Goal: Ask a question

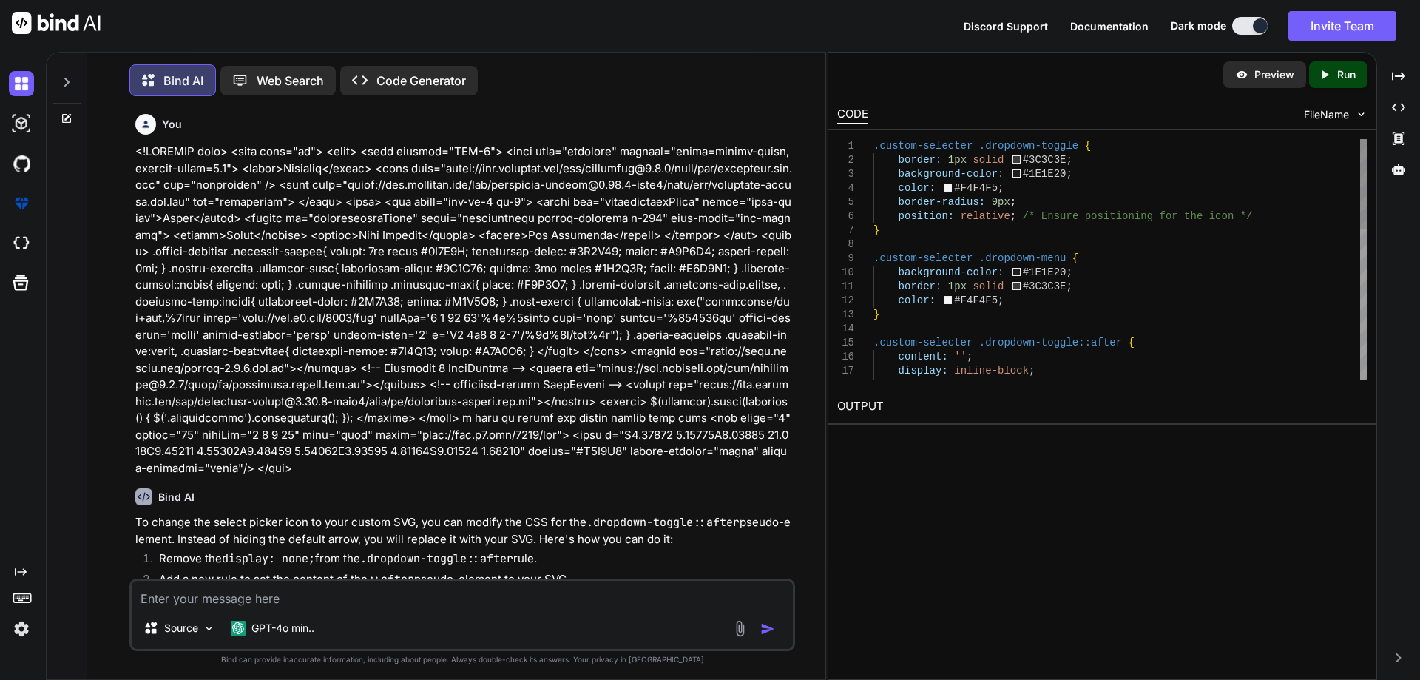
scroll to position [2351, 0]
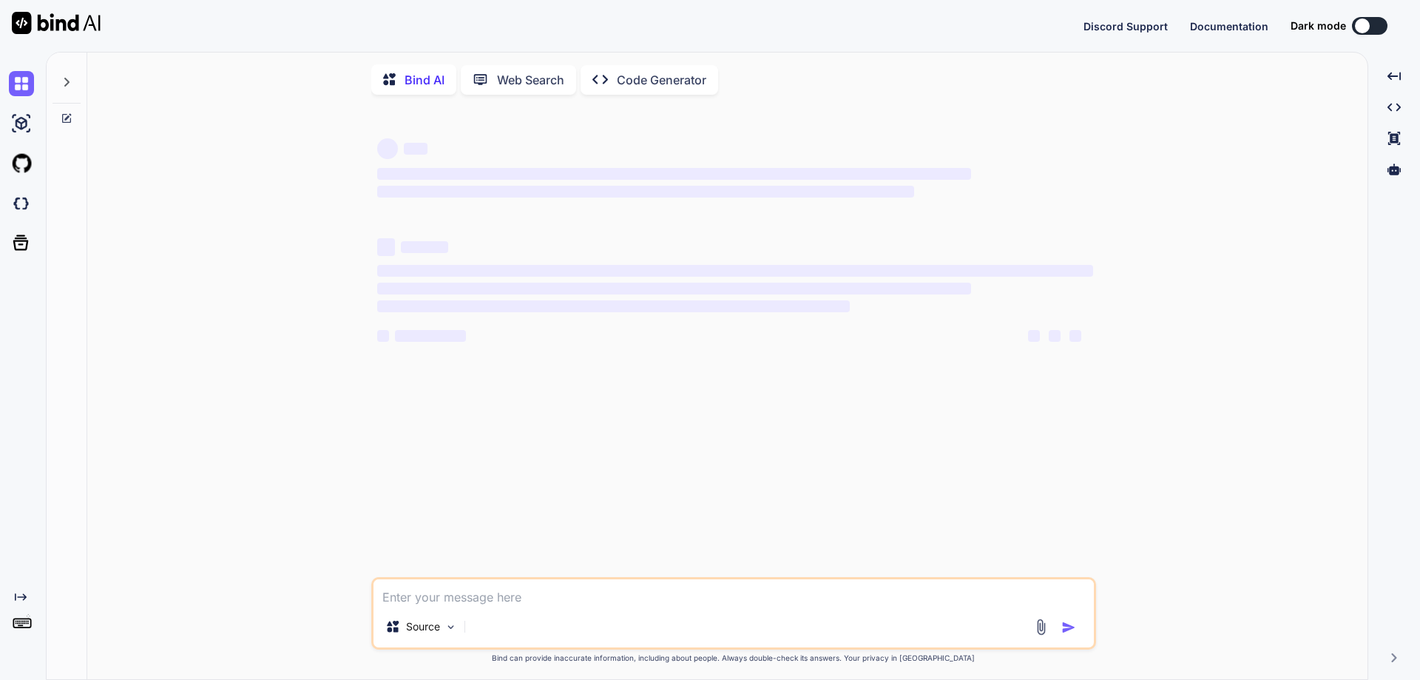
type textarea "x"
click at [596, 602] on textarea at bounding box center [734, 592] width 720 height 27
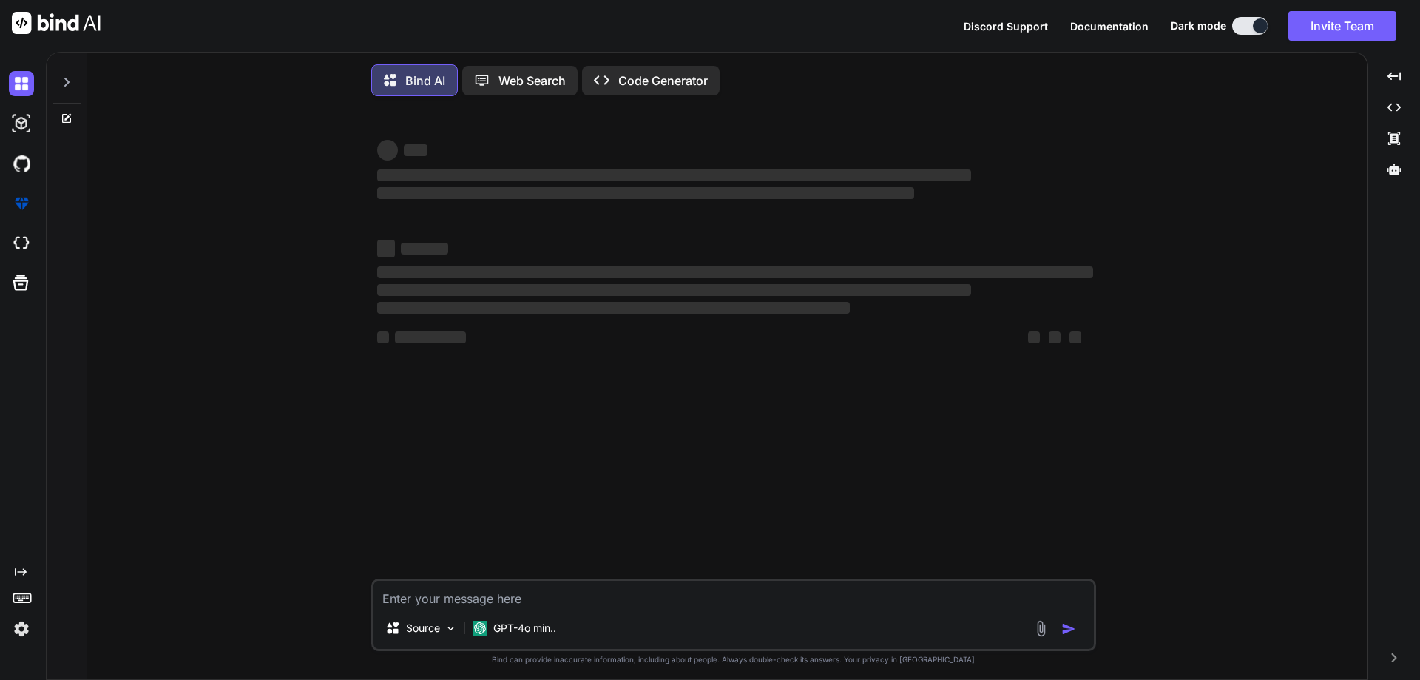
click at [67, 118] on icon at bounding box center [67, 116] width 7 height 7
click at [317, 435] on div "‌ ‌ ‌ ‌ ‌ ‌ ‌ ‌ ‌ ‌ ‌ ‌ ‌ ‌ Source GPT-4o min.. Created with Bind Always check …" at bounding box center [733, 395] width 1269 height 575
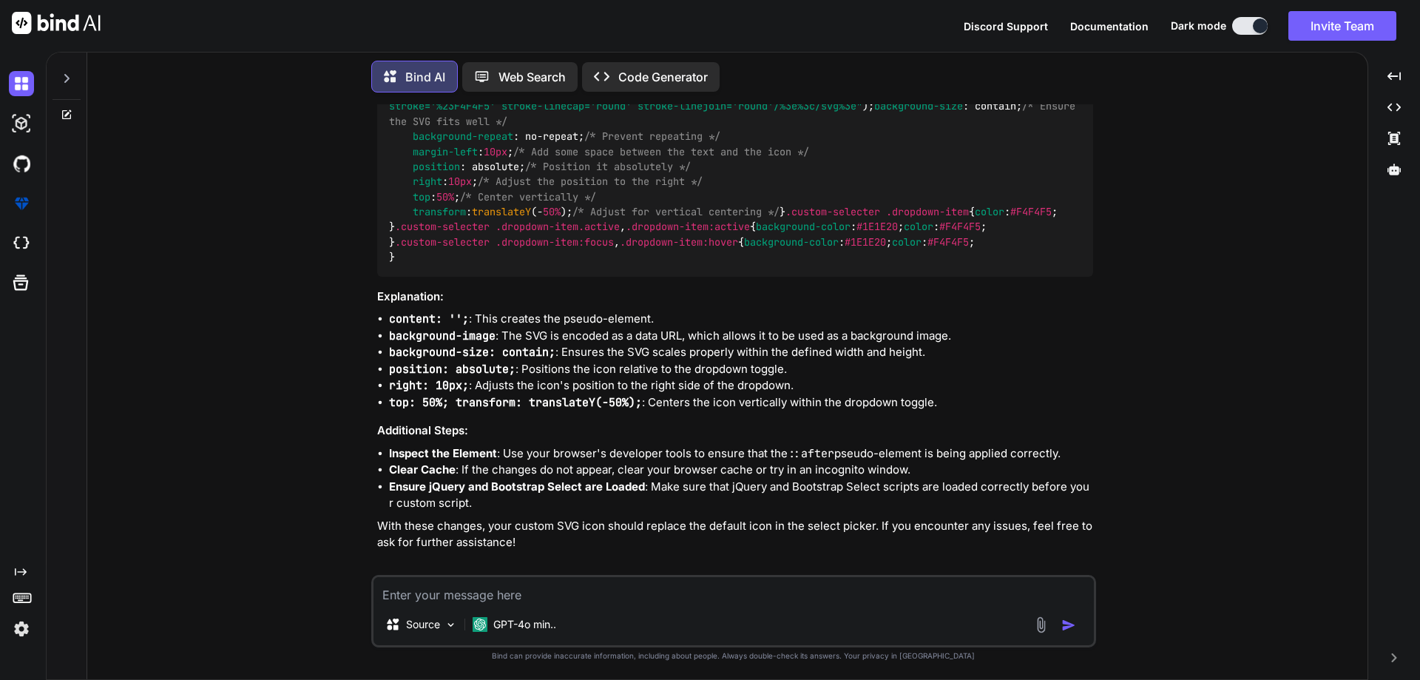
scroll to position [2306, 0]
click at [68, 110] on icon at bounding box center [67, 112] width 7 height 7
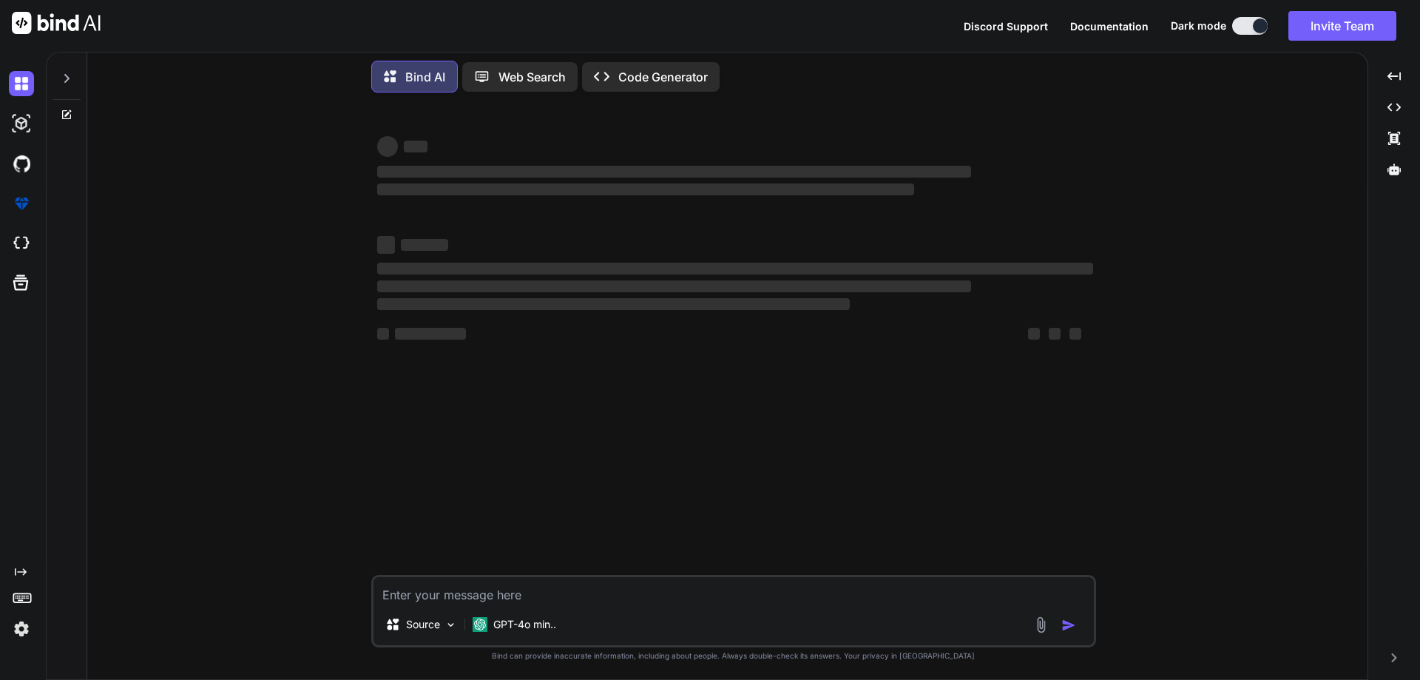
click at [546, 590] on textarea at bounding box center [734, 590] width 720 height 27
paste textarea ".bootstrap-select .dropdown-toggle:focus, .bootstrap-select>select.mobile-devic…"
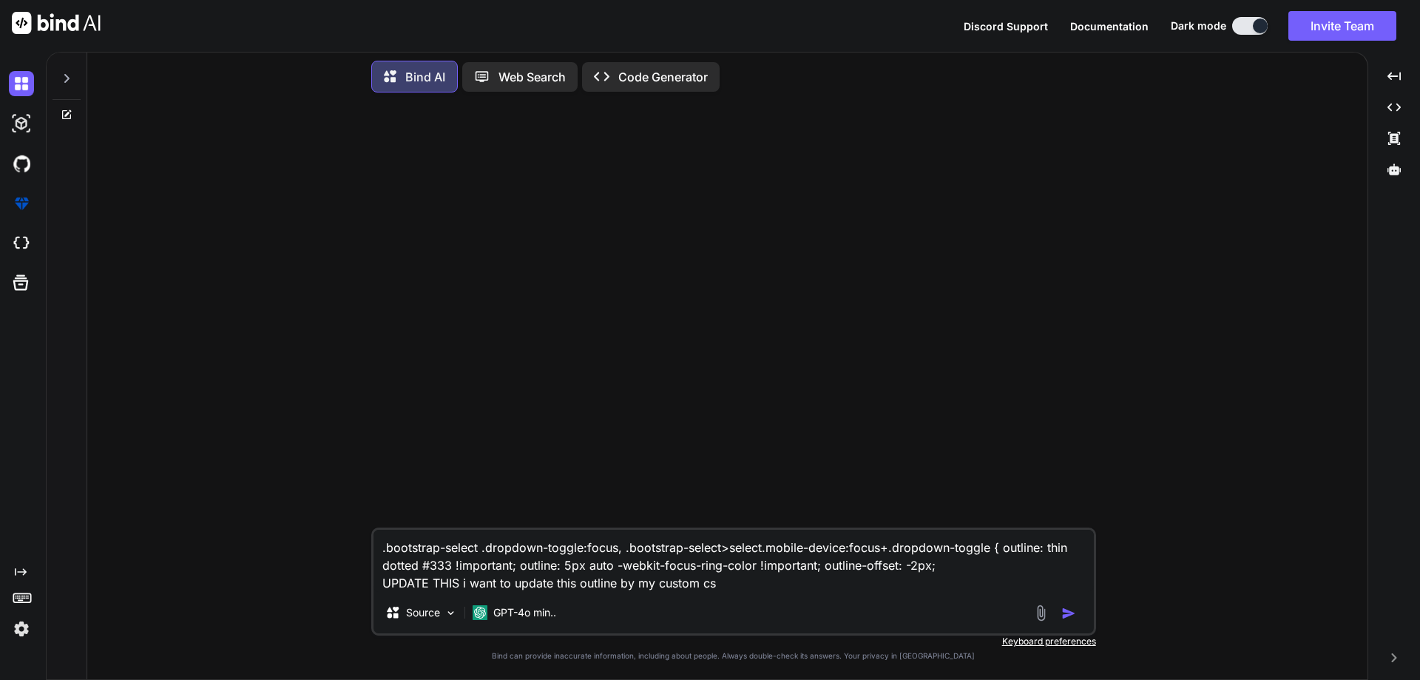
type textarea ".bootstrap-select .dropdown-toggle:focus, .bootstrap-select>select.mobile-devic…"
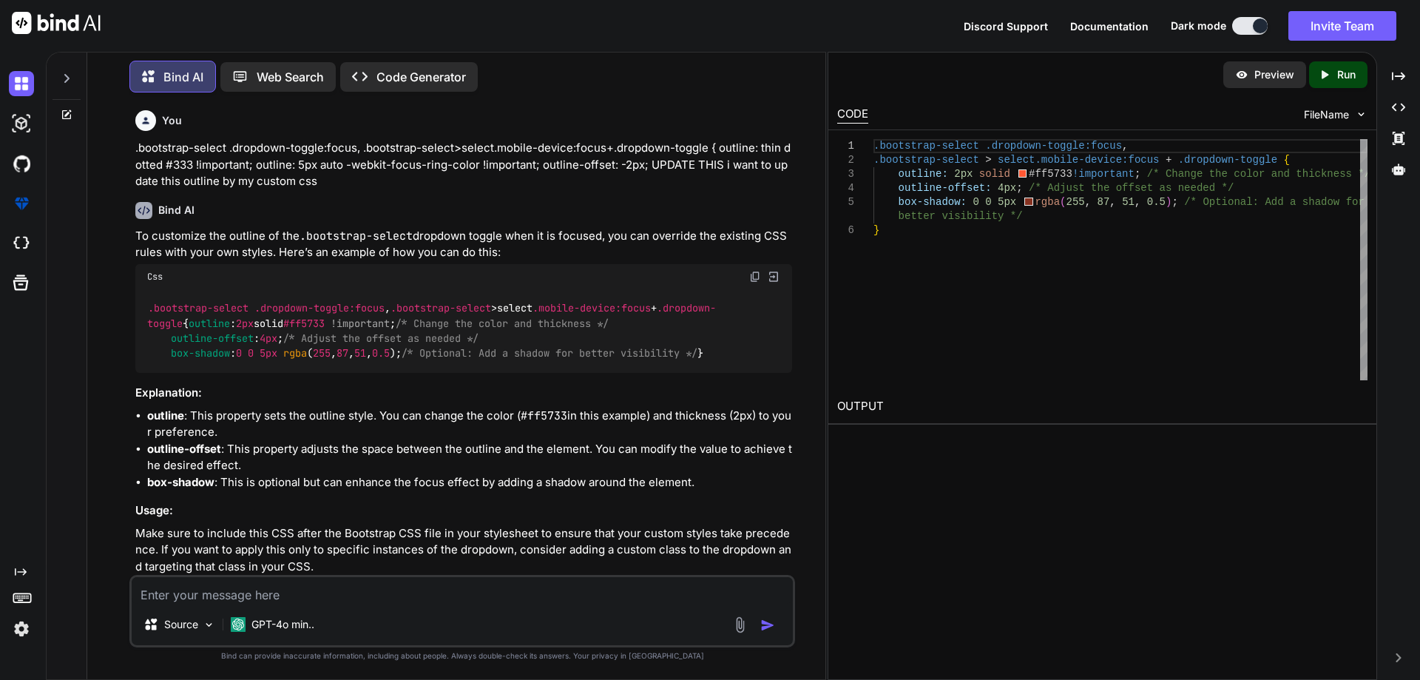
scroll to position [54, 0]
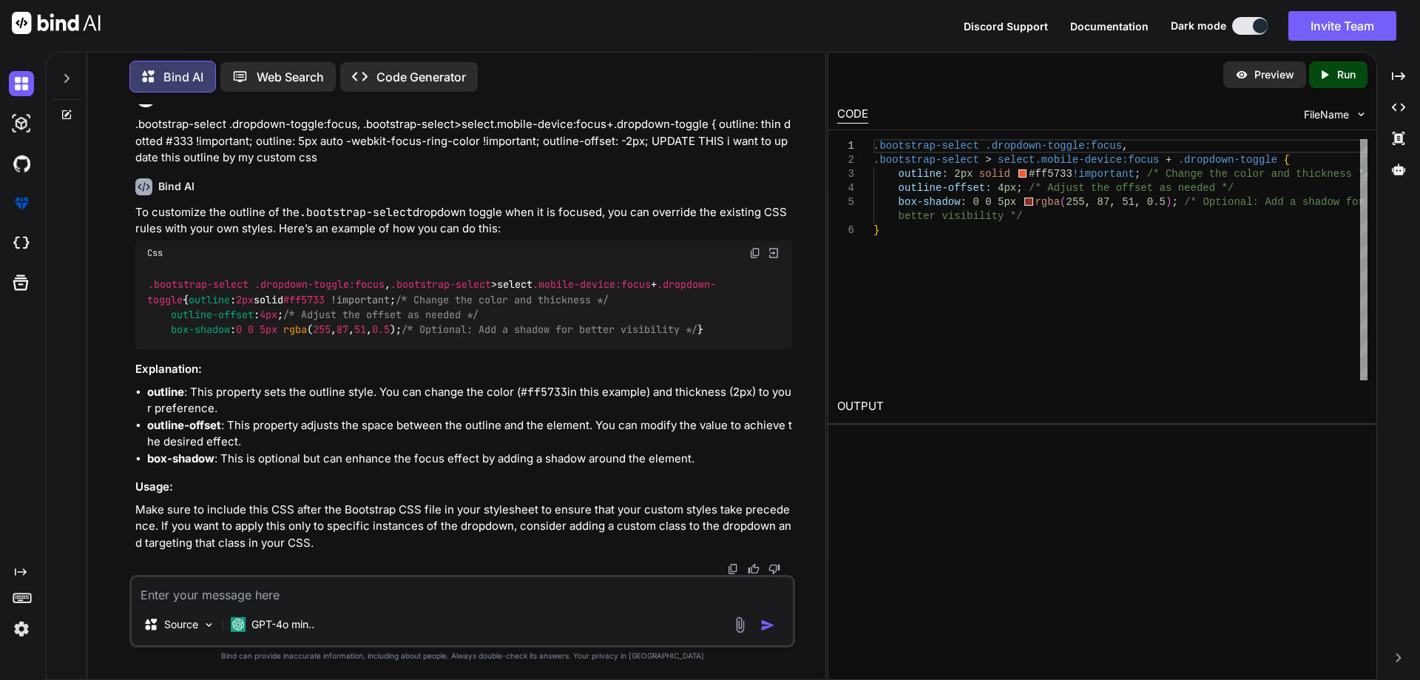
click at [431, 586] on textarea at bounding box center [462, 590] width 661 height 27
type textarea "t"
type textarea "above provided code is in bootstrap cdn i want to update it in css"
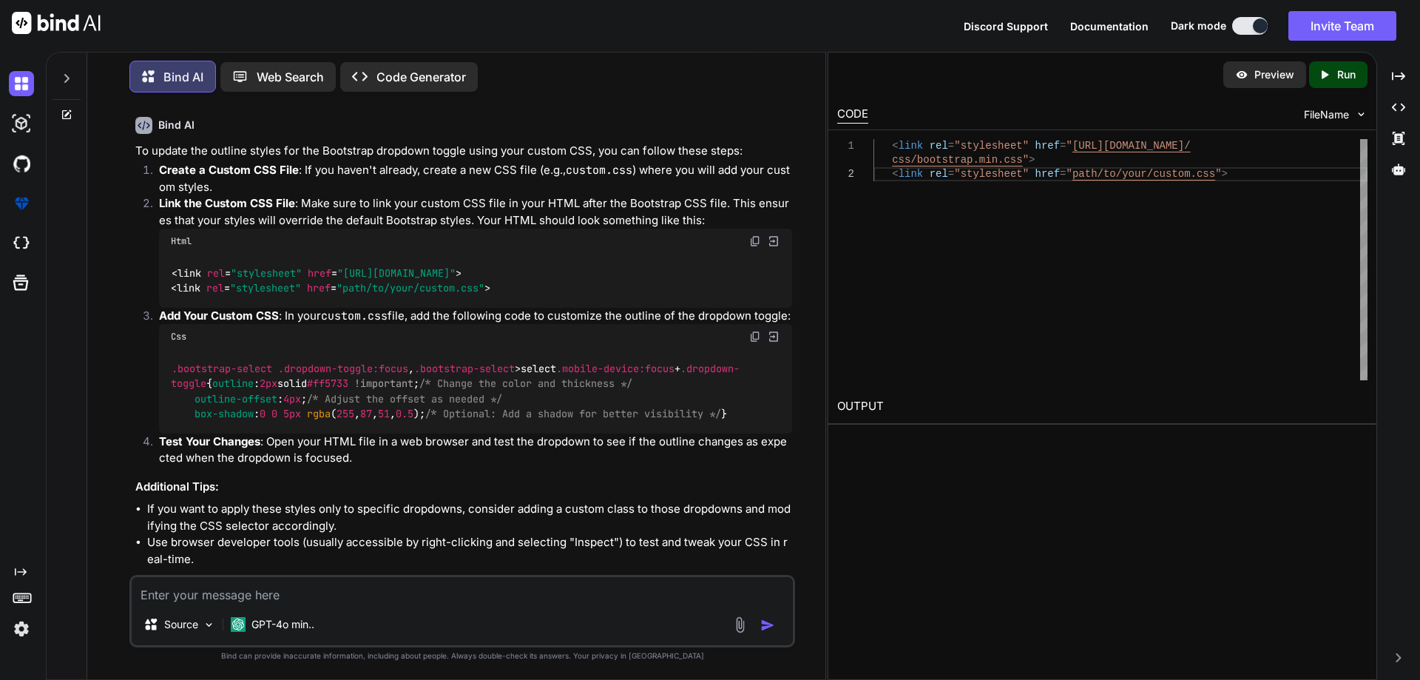
scroll to position [694, 0]
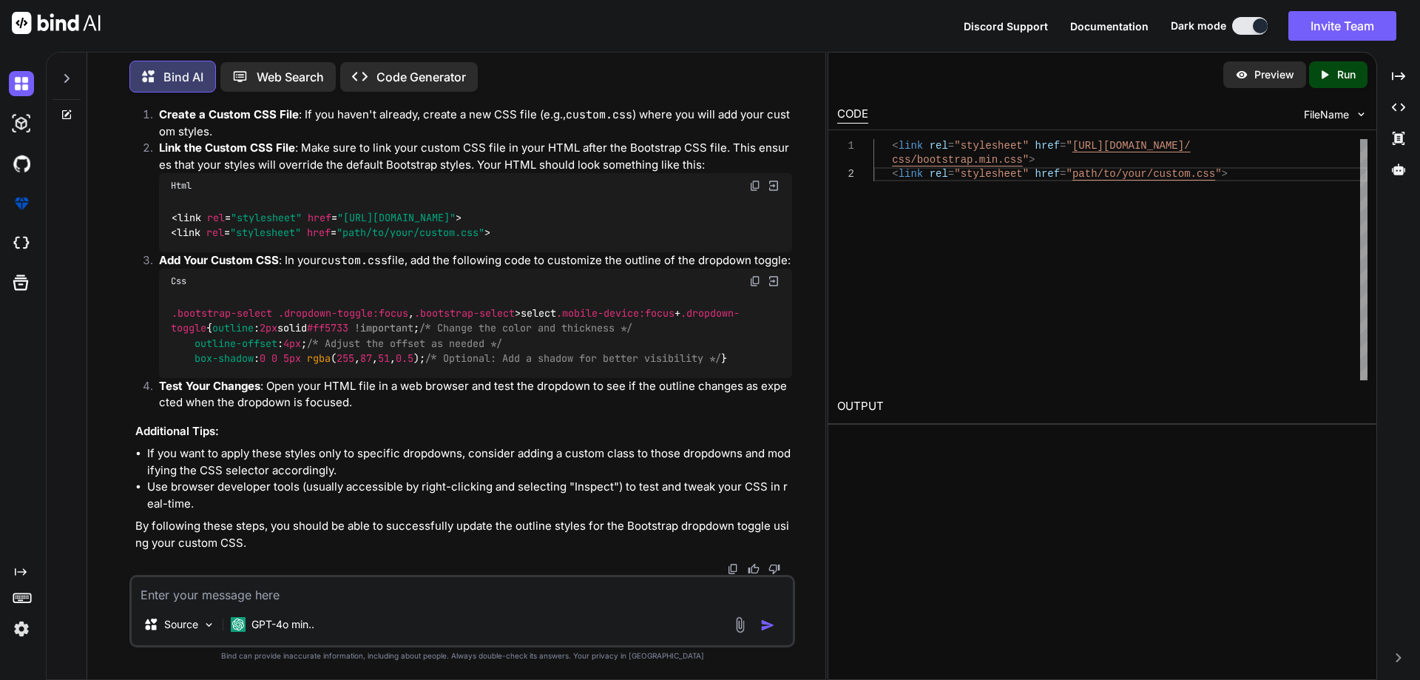
click at [234, 591] on textarea at bounding box center [462, 590] width 661 height 27
type textarea "but in cdn the all the things is important"
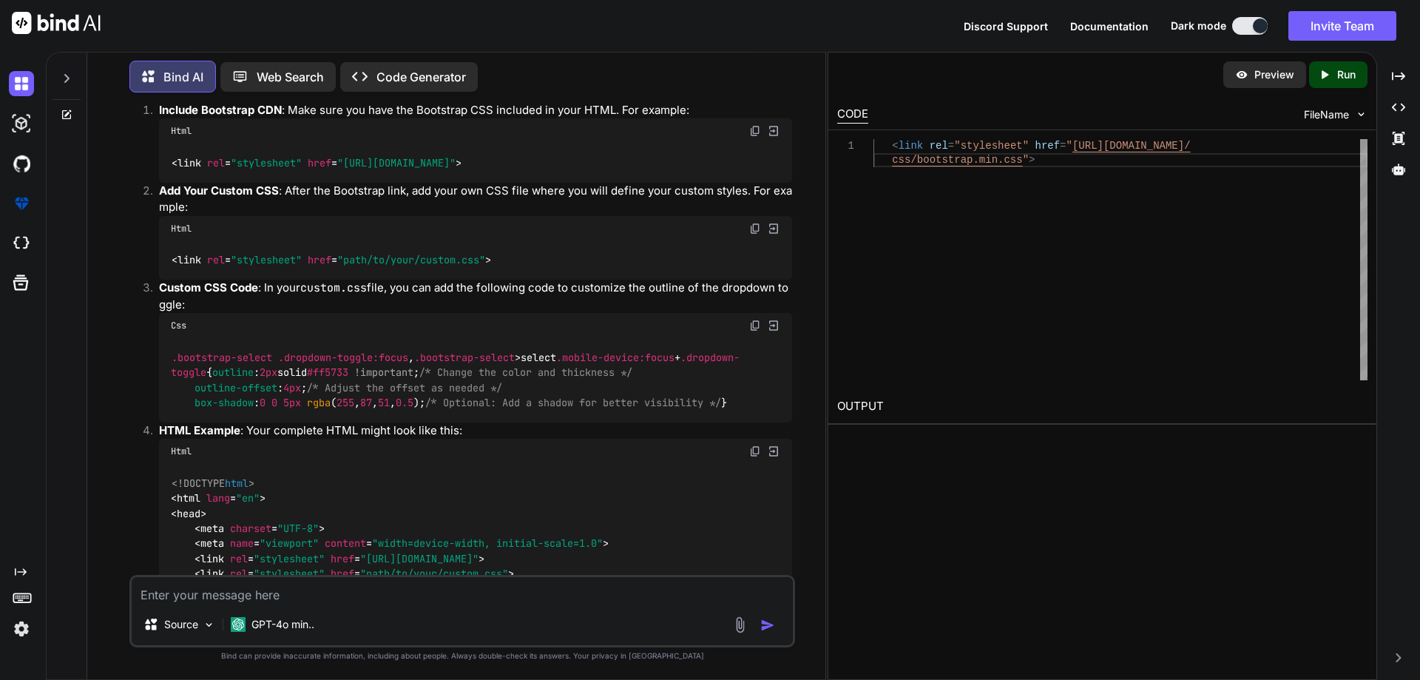
scroll to position [1198, 0]
